Goal: Find specific page/section: Find specific page/section

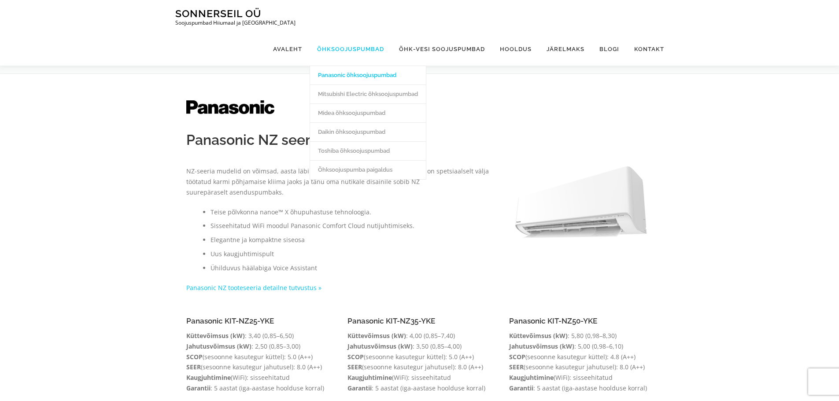
click at [349, 33] on link "Õhksoojuspumbad" at bounding box center [351, 49] width 82 height 33
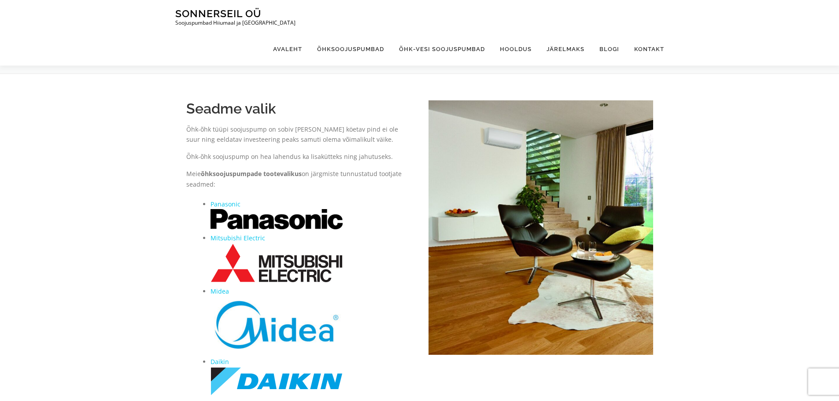
click at [321, 213] on img at bounding box center [277, 219] width 132 height 20
click at [231, 206] on link "Panasonic" at bounding box center [226, 204] width 30 height 8
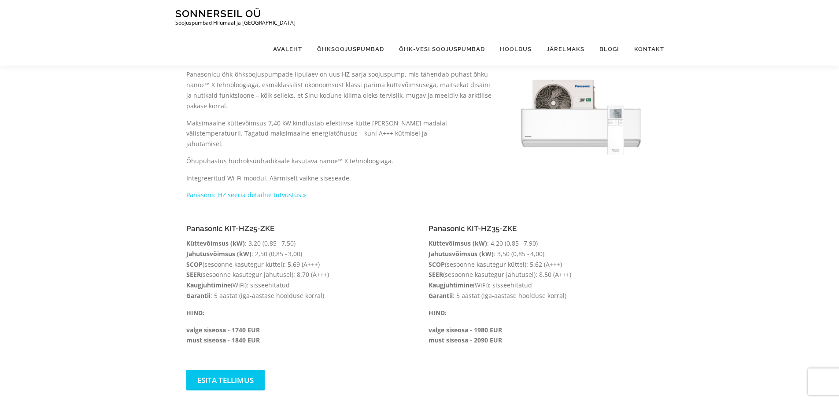
scroll to position [440, 0]
